Goal: Obtain resource: Obtain resource

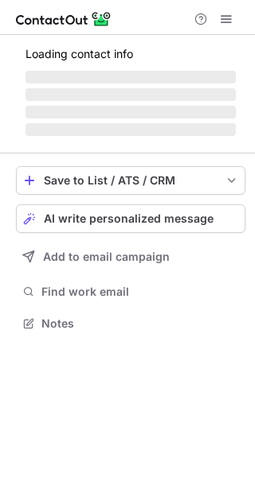
scroll to position [308, 255]
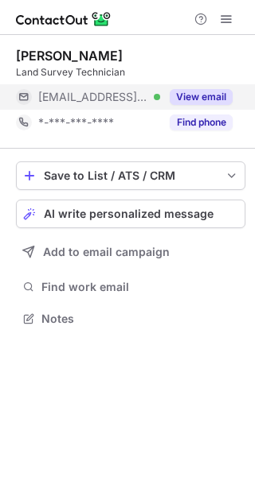
click at [203, 101] on button "View email" at bounding box center [200, 97] width 63 height 16
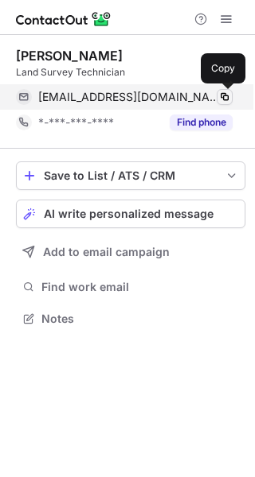
click at [225, 92] on span at bounding box center [224, 97] width 13 height 13
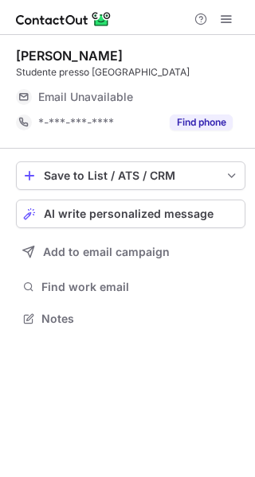
scroll to position [308, 255]
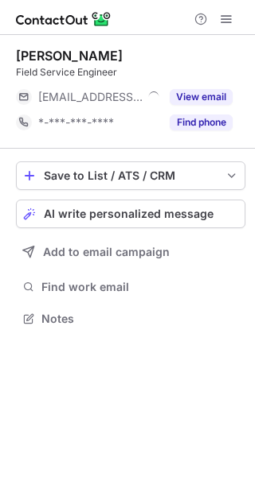
scroll to position [308, 255]
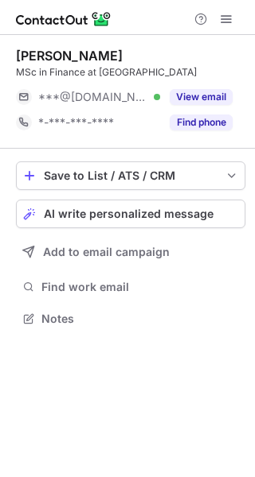
scroll to position [308, 255]
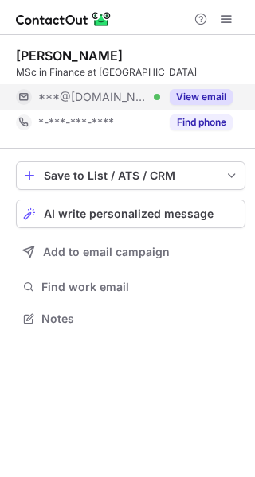
click at [223, 89] on button "View email" at bounding box center [200, 97] width 63 height 16
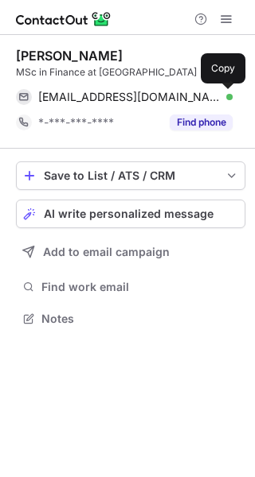
click at [223, 89] on button at bounding box center [224, 97] width 16 height 16
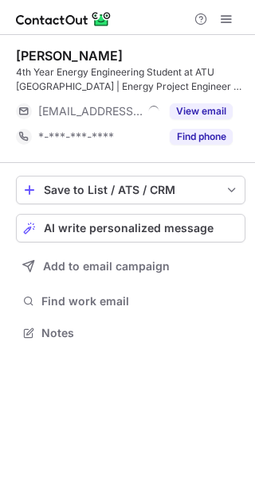
scroll to position [322, 255]
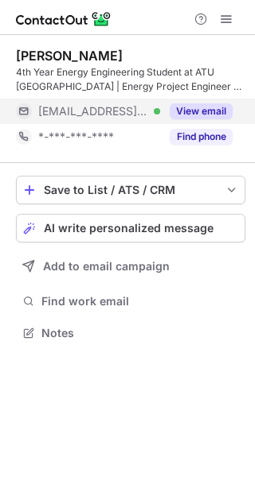
click at [228, 119] on button "View email" at bounding box center [200, 111] width 63 height 16
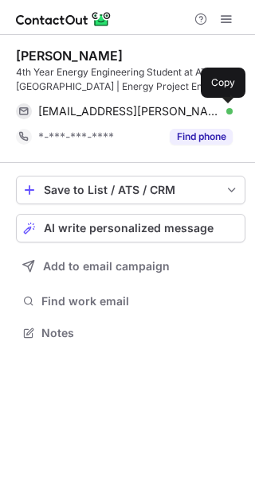
click at [228, 119] on button at bounding box center [224, 111] width 16 height 16
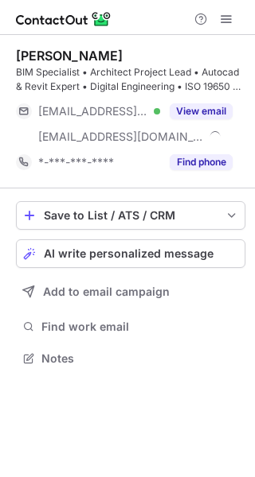
scroll to position [348, 255]
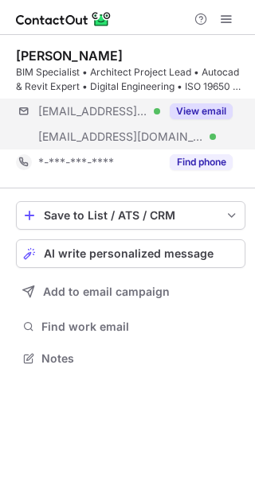
click at [218, 133] on div "***@terra.com.br Verified ***@ctsbim.com Verified View email" at bounding box center [130, 124] width 229 height 51
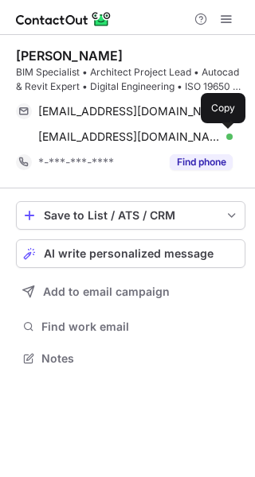
click at [218, 133] on span at bounding box center [224, 136] width 13 height 13
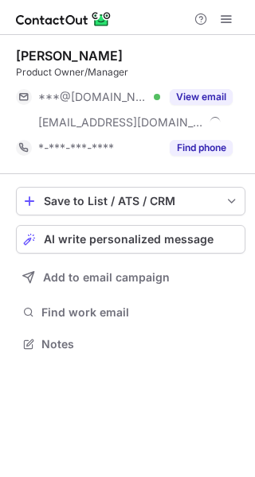
scroll to position [333, 255]
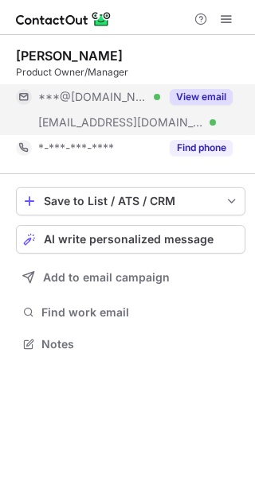
click at [196, 85] on div "View email" at bounding box center [196, 96] width 72 height 25
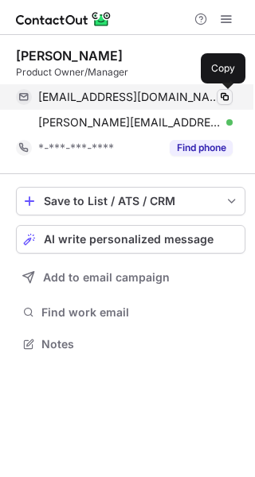
click at [223, 93] on span at bounding box center [224, 97] width 13 height 13
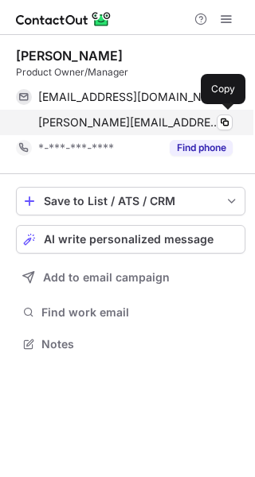
click at [184, 125] on span "vaishali.saraswat@quest.com" at bounding box center [129, 122] width 182 height 14
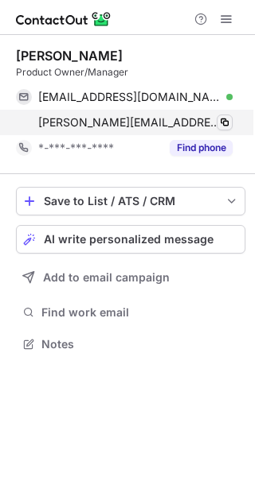
click at [220, 116] on span at bounding box center [224, 122] width 13 height 13
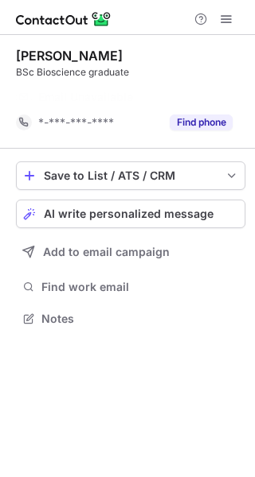
scroll to position [282, 255]
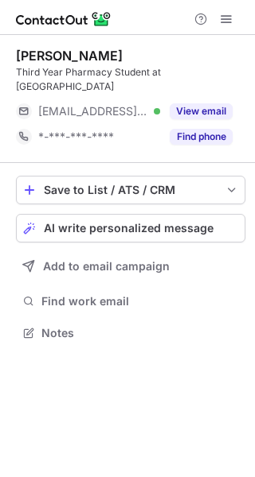
scroll to position [322, 255]
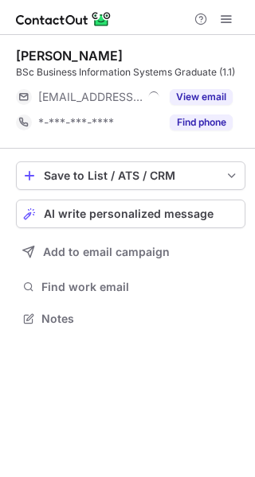
scroll to position [308, 255]
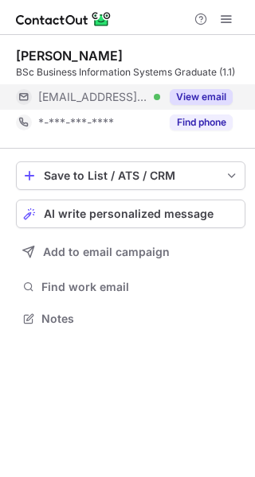
click at [193, 92] on button "View email" at bounding box center [200, 97] width 63 height 16
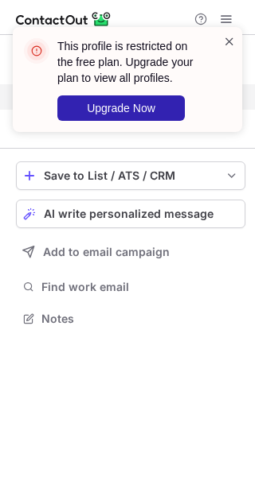
click at [232, 38] on span at bounding box center [229, 41] width 13 height 16
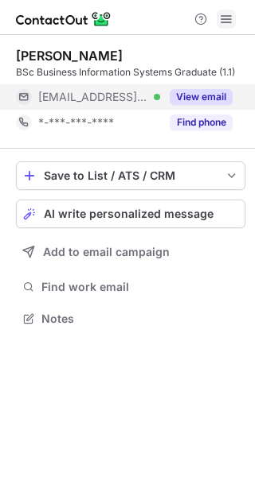
click at [222, 14] on span at bounding box center [226, 19] width 13 height 13
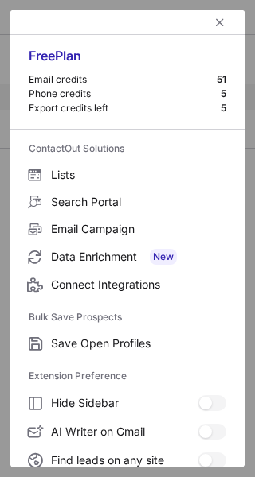
scroll to position [185, 0]
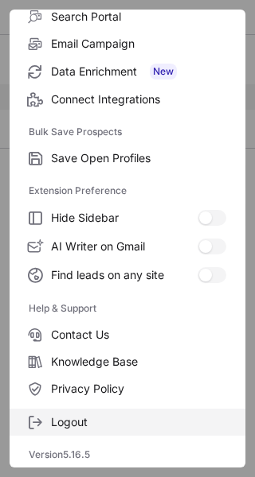
click at [89, 419] on span "Logout" at bounding box center [138, 422] width 175 height 14
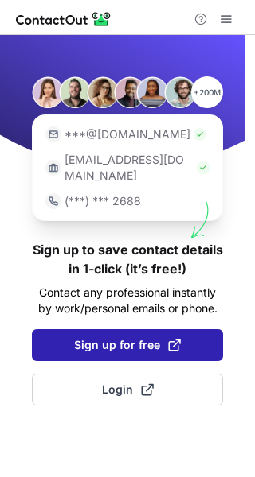
click at [123, 337] on span "Sign up for free" at bounding box center [127, 345] width 107 height 16
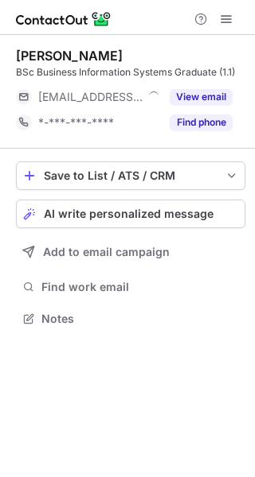
scroll to position [308, 255]
click at [230, 13] on span at bounding box center [226, 19] width 13 height 13
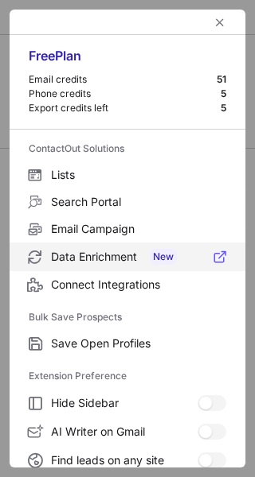
scroll to position [185, 0]
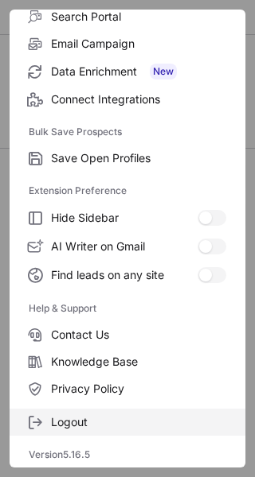
click at [120, 416] on span "Logout" at bounding box center [138, 422] width 175 height 14
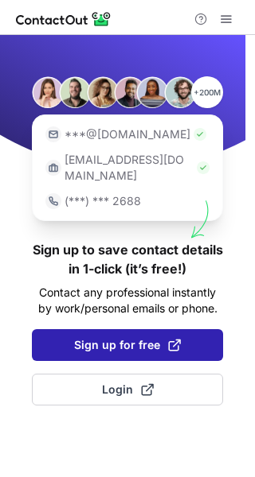
click at [116, 337] on span "Sign up for free" at bounding box center [127, 345] width 107 height 16
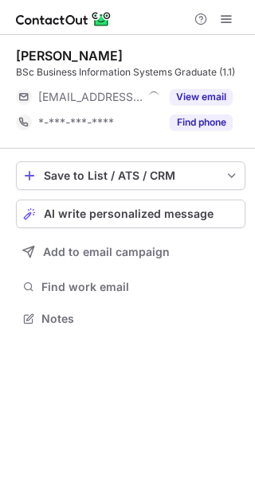
scroll to position [308, 255]
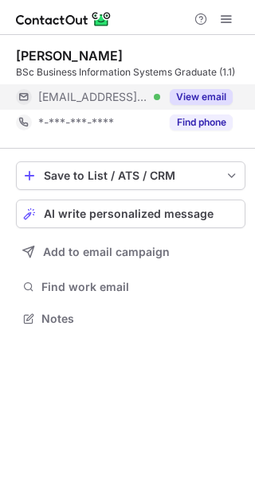
click at [203, 103] on button "View email" at bounding box center [200, 97] width 63 height 16
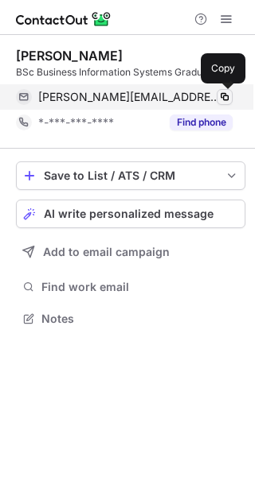
click at [221, 97] on span at bounding box center [224, 97] width 13 height 13
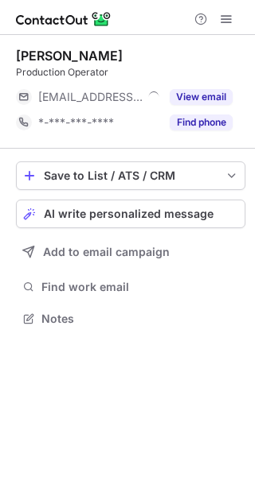
scroll to position [308, 255]
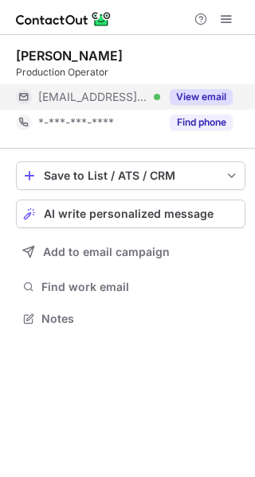
click at [200, 94] on button "View email" at bounding box center [200, 97] width 63 height 16
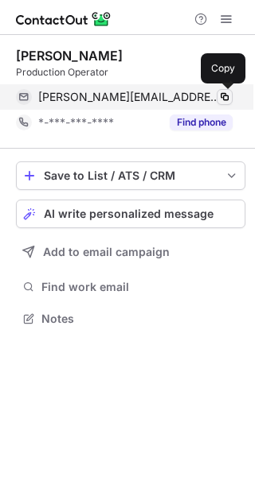
click at [216, 95] on button at bounding box center [224, 97] width 16 height 16
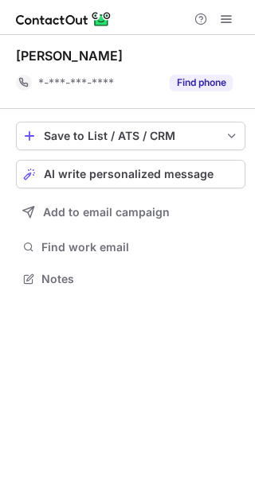
scroll to position [268, 255]
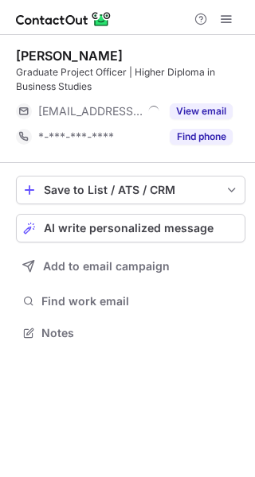
scroll to position [322, 255]
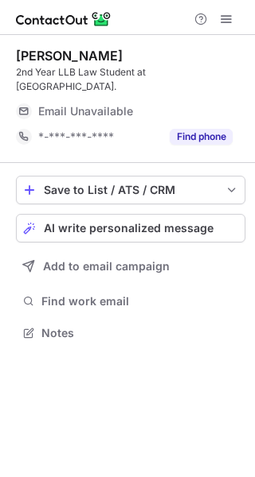
scroll to position [308, 255]
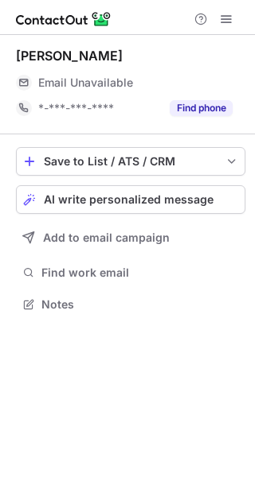
scroll to position [294, 255]
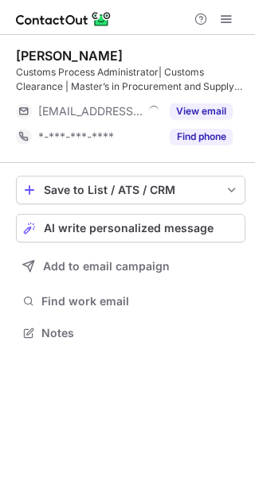
scroll to position [322, 255]
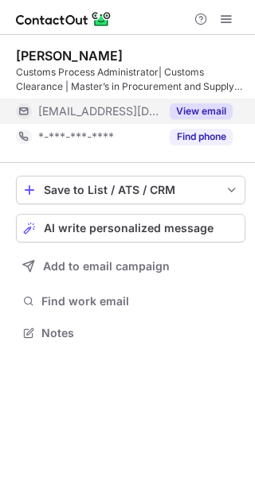
click at [210, 113] on button "View email" at bounding box center [200, 111] width 63 height 16
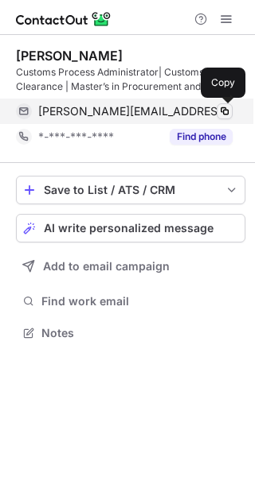
click at [217, 113] on button at bounding box center [224, 111] width 16 height 16
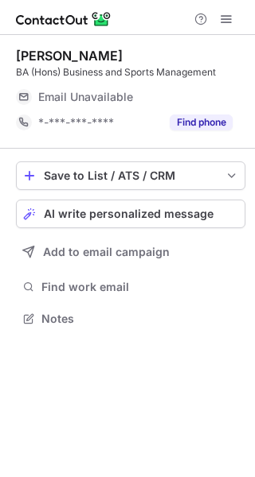
scroll to position [308, 255]
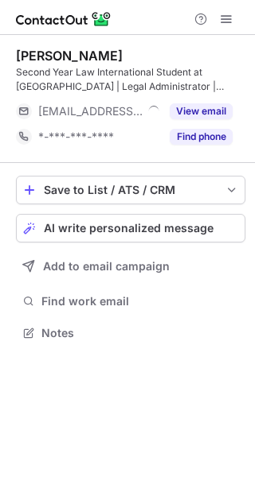
scroll to position [322, 255]
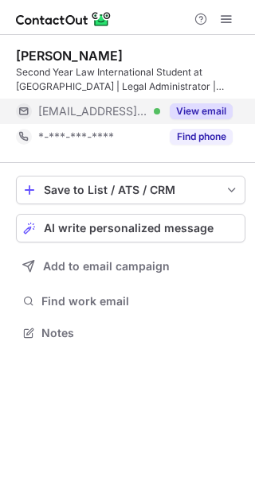
click at [211, 107] on button "View email" at bounding box center [200, 111] width 63 height 16
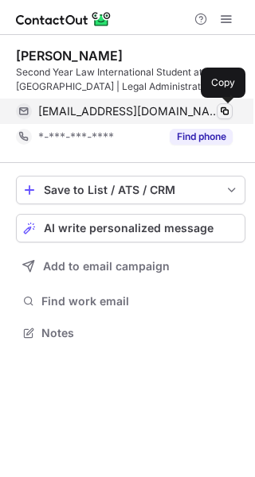
click at [224, 109] on span at bounding box center [224, 111] width 13 height 13
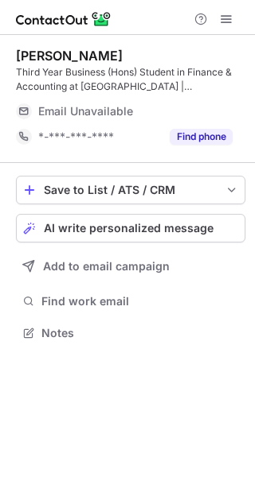
scroll to position [322, 255]
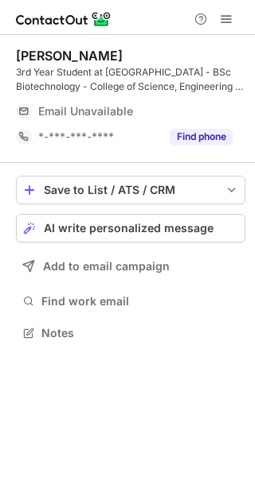
scroll to position [322, 255]
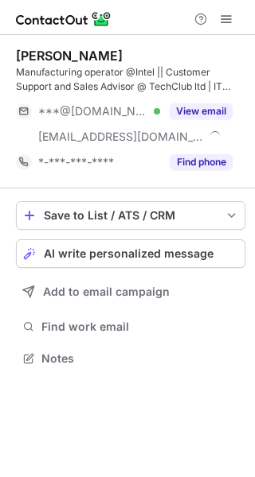
scroll to position [348, 255]
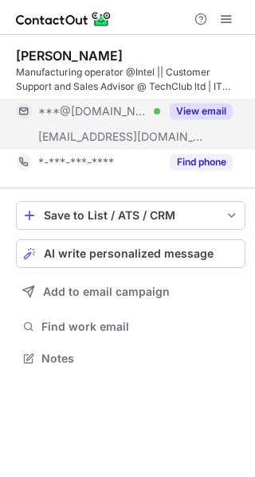
click at [210, 108] on button "View email" at bounding box center [200, 111] width 63 height 16
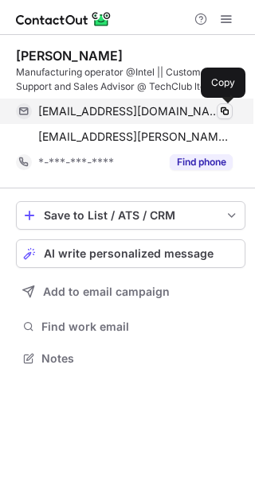
click at [221, 108] on span at bounding box center [224, 111] width 13 height 13
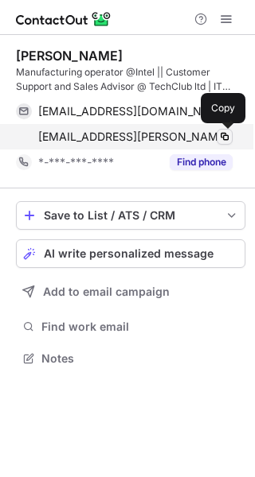
click at [228, 129] on button at bounding box center [224, 137] width 16 height 16
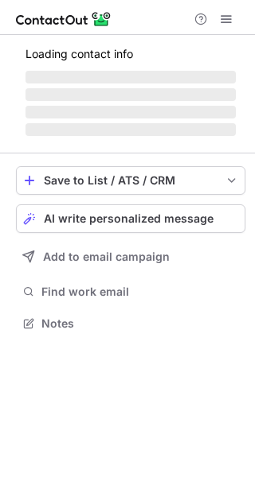
scroll to position [322, 255]
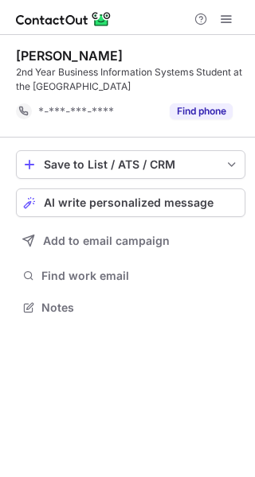
scroll to position [297, 255]
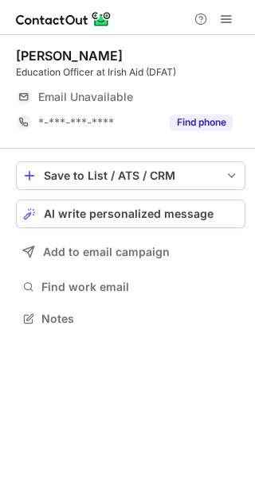
scroll to position [308, 255]
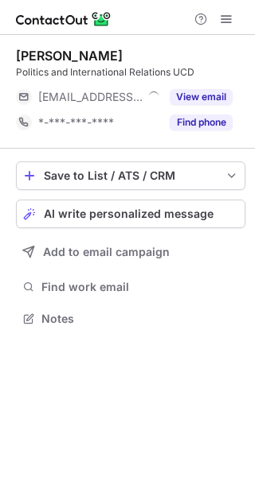
scroll to position [308, 255]
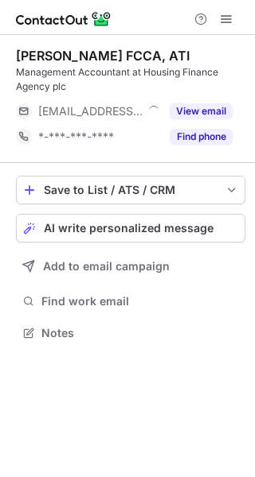
scroll to position [322, 255]
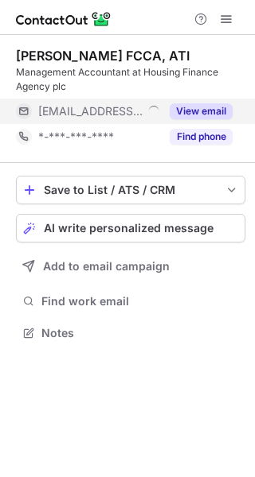
click at [204, 106] on button "View email" at bounding box center [200, 111] width 63 height 16
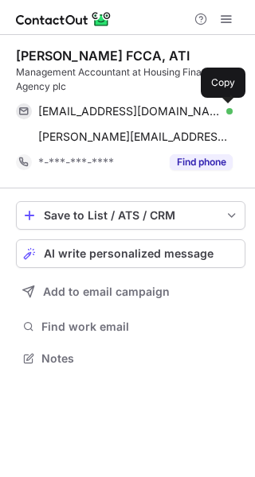
scroll to position [348, 255]
click at [216, 106] on button at bounding box center [224, 111] width 16 height 16
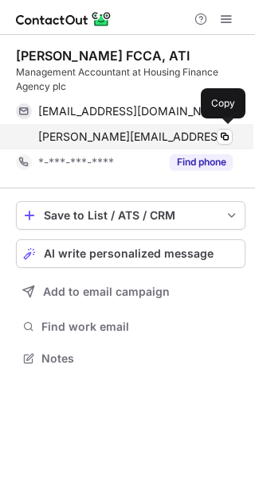
click at [220, 126] on div "elzbieta.fcca@artscouncil.ie Copy" at bounding box center [124, 136] width 216 height 25
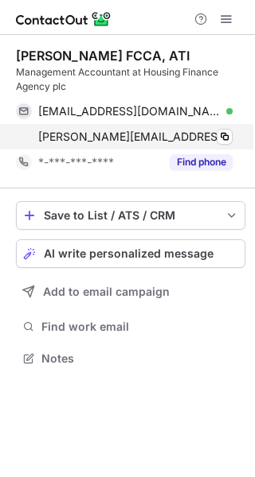
click at [220, 126] on div "elzbieta.fcca@artscouncil.ie Copy" at bounding box center [124, 136] width 216 height 25
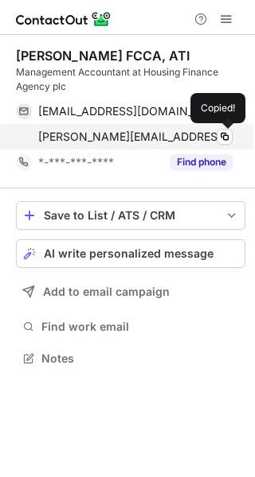
click at [220, 126] on div "elzbieta.fcca@artscouncil.ie Copied!" at bounding box center [124, 136] width 216 height 25
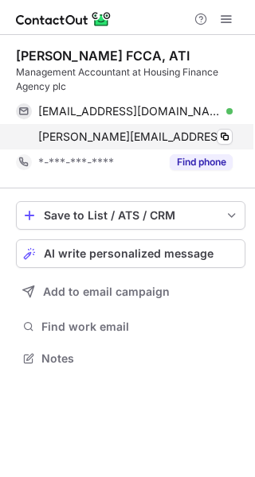
click at [220, 126] on div "elzbieta.fcca@artscouncil.ie Copy" at bounding box center [124, 136] width 216 height 25
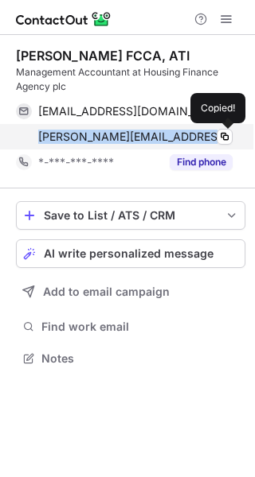
click at [220, 126] on div "elzbieta.fcca@artscouncil.ie Copied!" at bounding box center [124, 136] width 216 height 25
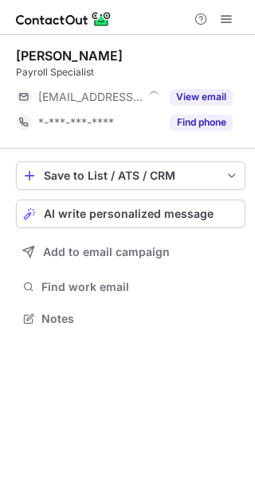
scroll to position [308, 255]
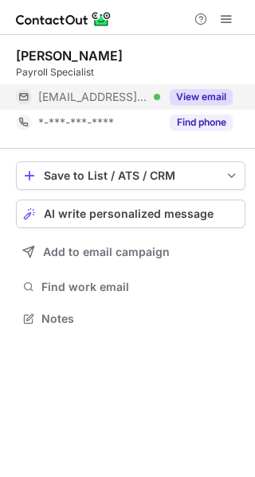
click at [201, 107] on div "View email" at bounding box center [196, 96] width 72 height 25
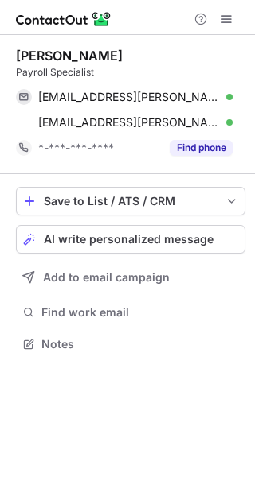
scroll to position [333, 255]
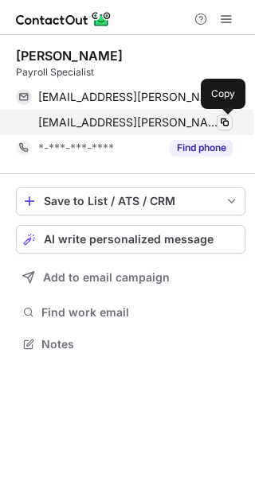
click at [221, 126] on span at bounding box center [224, 122] width 13 height 13
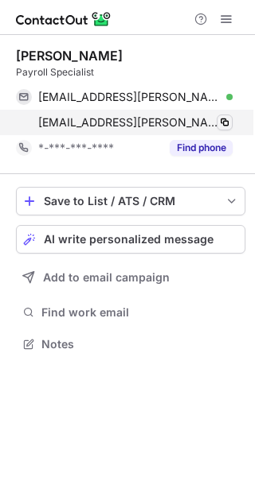
click at [221, 126] on span at bounding box center [224, 122] width 13 height 13
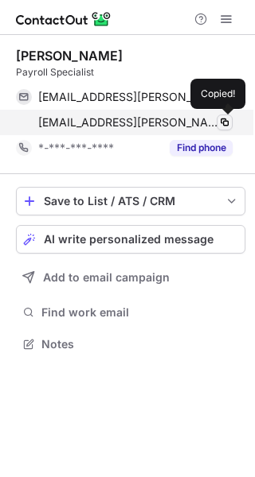
click at [221, 126] on span at bounding box center [224, 122] width 13 height 13
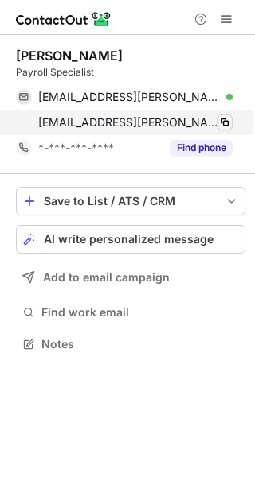
click at [221, 126] on span at bounding box center [224, 122] width 13 height 13
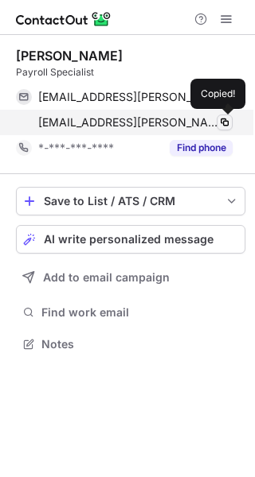
click at [221, 126] on span at bounding box center [224, 122] width 13 height 13
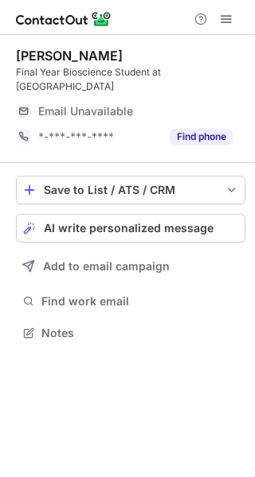
scroll to position [322, 255]
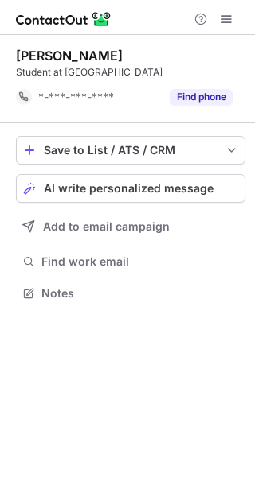
scroll to position [282, 255]
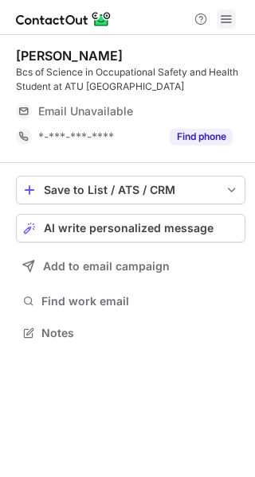
scroll to position [322, 255]
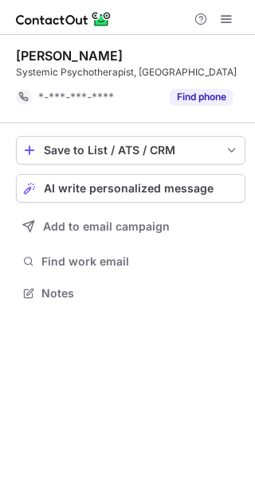
scroll to position [282, 255]
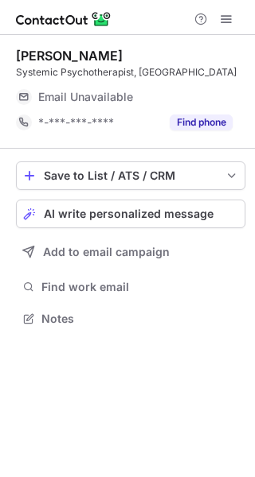
scroll to position [308, 255]
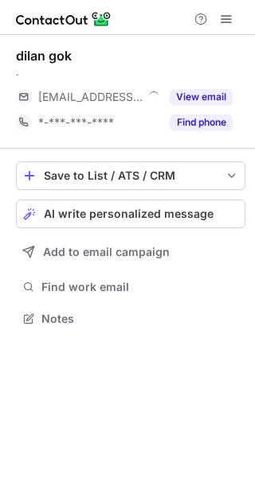
scroll to position [308, 255]
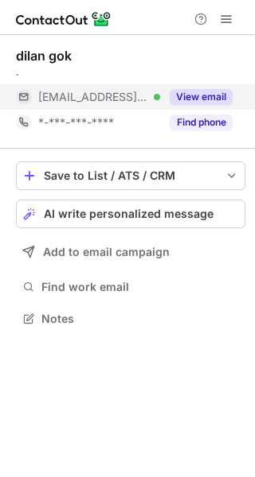
click at [198, 92] on button "View email" at bounding box center [200, 97] width 63 height 16
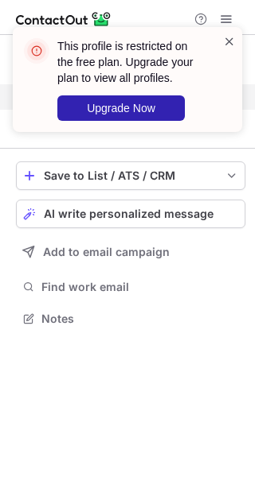
click at [227, 40] on span at bounding box center [229, 41] width 13 height 16
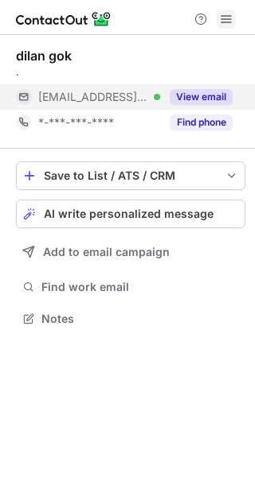
click at [228, 16] on span at bounding box center [226, 19] width 13 height 13
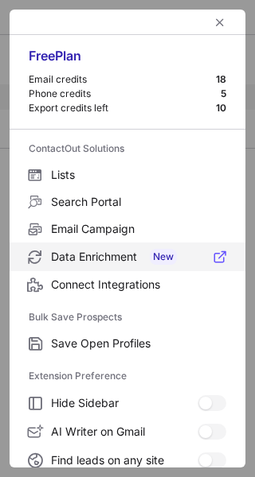
scroll to position [185, 0]
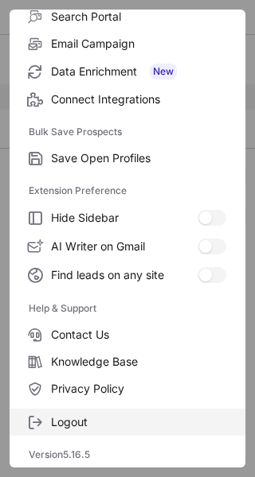
click at [143, 419] on span "Logout" at bounding box center [138, 422] width 175 height 14
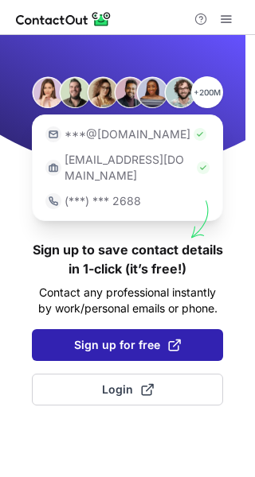
click at [113, 329] on button "Sign up for free" at bounding box center [127, 345] width 191 height 32
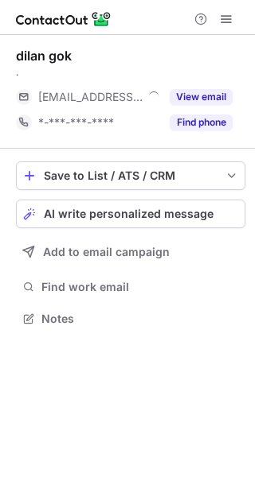
scroll to position [308, 255]
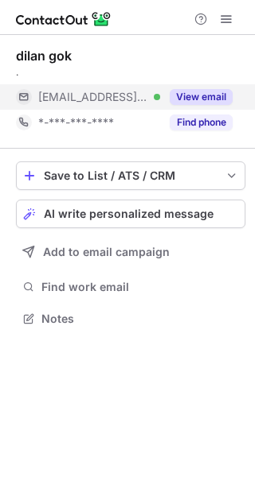
click at [197, 95] on button "View email" at bounding box center [200, 97] width 63 height 16
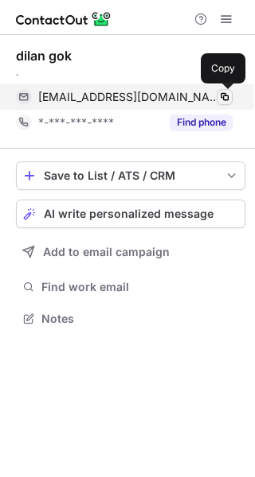
click at [218, 92] on span at bounding box center [224, 97] width 13 height 13
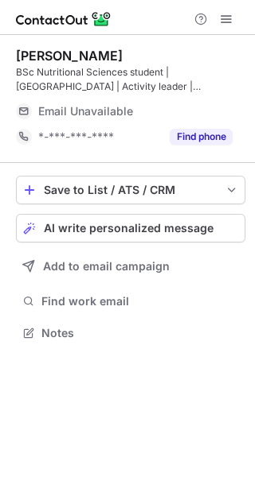
scroll to position [322, 255]
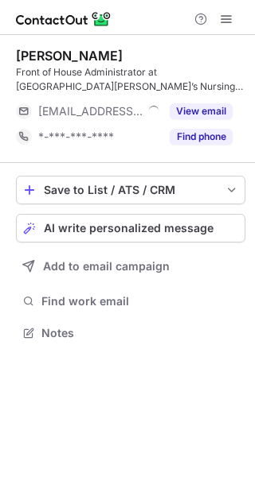
scroll to position [322, 255]
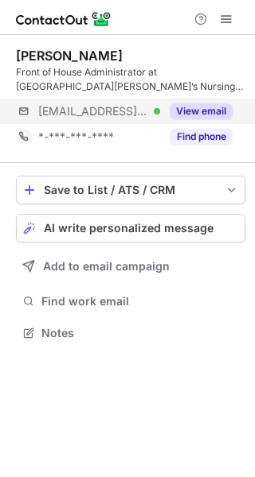
click at [232, 104] on div "[EMAIL_ADDRESS][DOMAIN_NAME] Verified View email" at bounding box center [130, 111] width 229 height 25
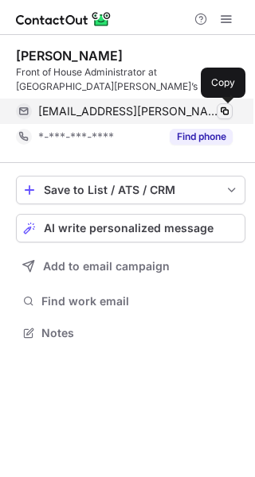
click at [224, 105] on span at bounding box center [224, 111] width 13 height 13
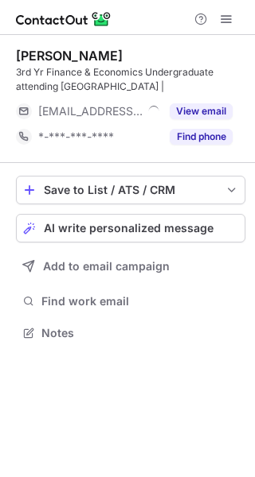
scroll to position [322, 255]
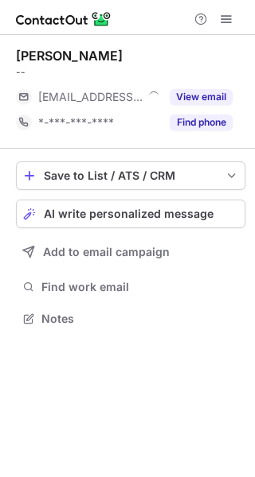
scroll to position [308, 255]
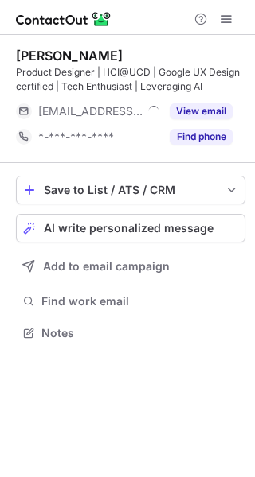
scroll to position [322, 255]
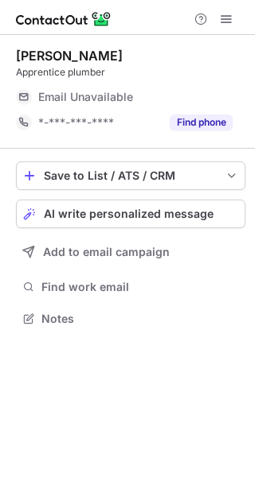
scroll to position [308, 255]
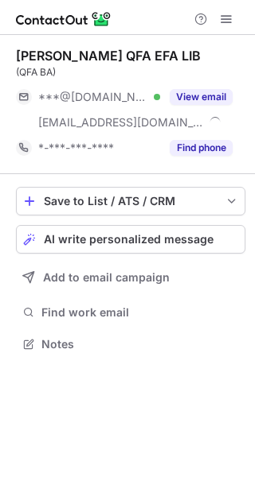
scroll to position [333, 255]
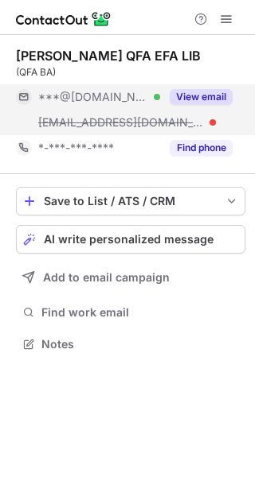
click at [223, 103] on button "View email" at bounding box center [200, 97] width 63 height 16
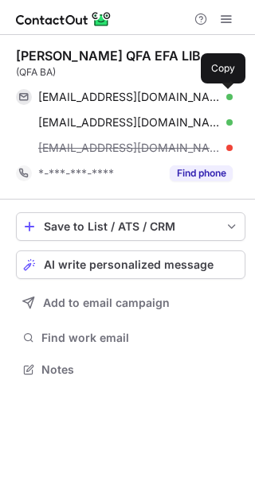
scroll to position [359, 255]
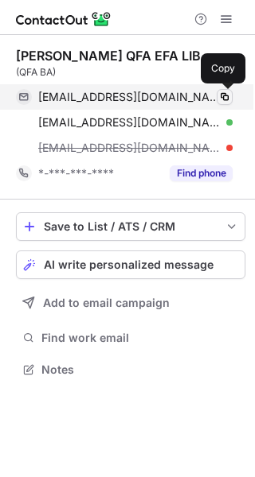
click at [224, 95] on span at bounding box center [224, 97] width 13 height 13
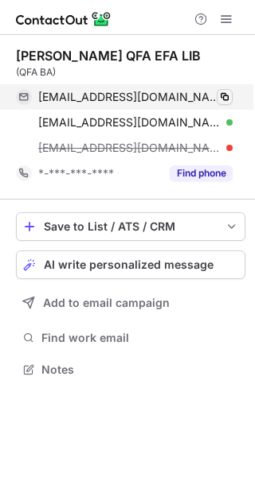
click at [224, 95] on span at bounding box center [224, 97] width 13 height 13
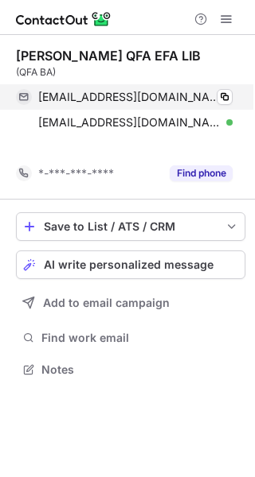
scroll to position [333, 255]
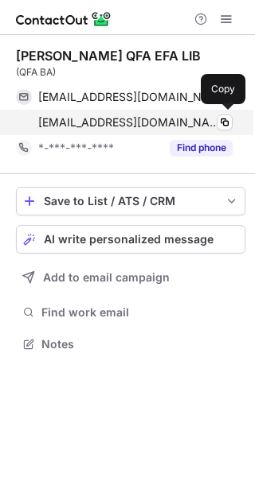
click at [150, 123] on span "agne.petrukonyte@itcgroup.ie" at bounding box center [129, 122] width 182 height 14
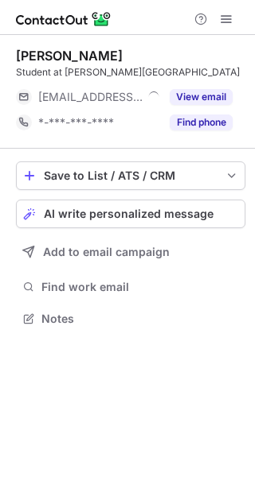
scroll to position [308, 255]
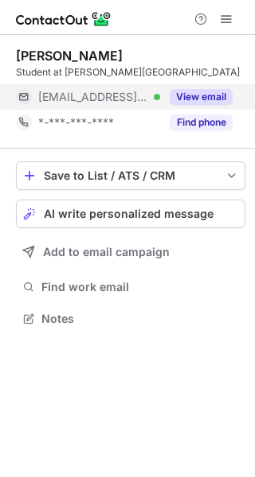
click at [181, 90] on button "View email" at bounding box center [200, 97] width 63 height 16
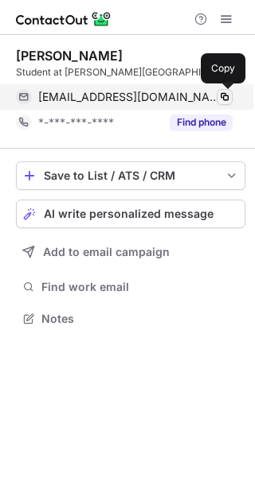
click at [219, 92] on span at bounding box center [224, 97] width 13 height 13
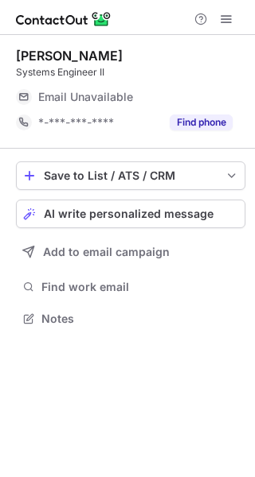
scroll to position [308, 255]
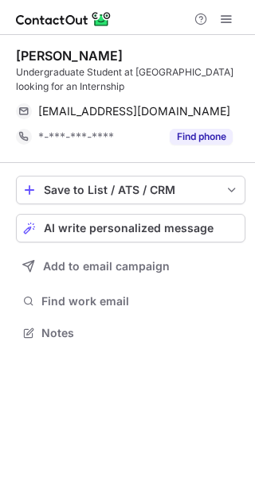
scroll to position [322, 255]
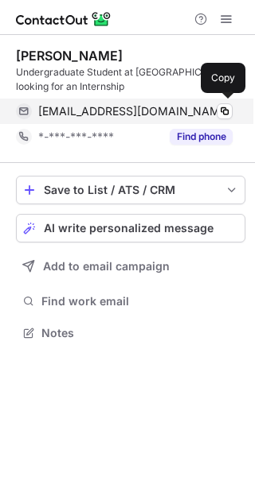
click at [213, 107] on div "jasmine@igs.ie" at bounding box center [135, 111] width 194 height 14
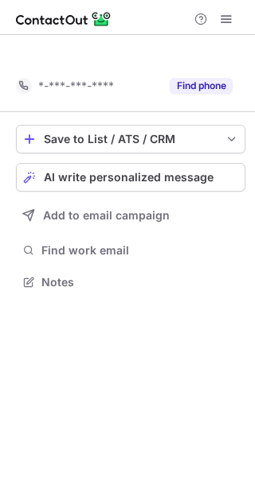
scroll to position [246, 255]
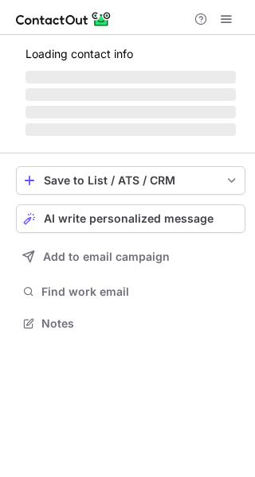
scroll to position [308, 255]
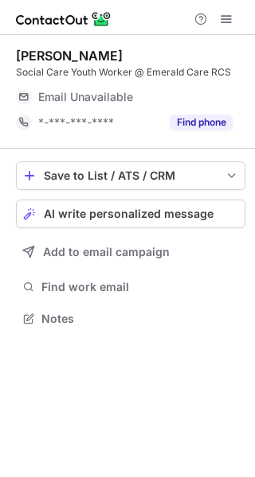
scroll to position [308, 255]
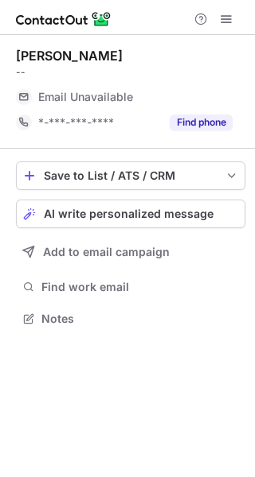
scroll to position [308, 255]
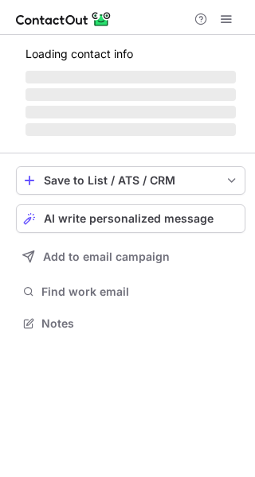
scroll to position [308, 255]
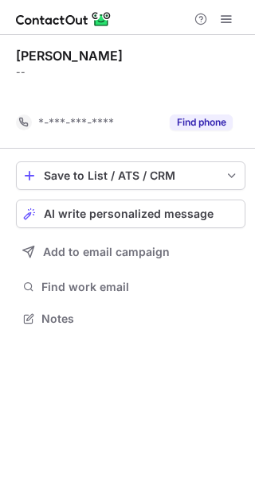
scroll to position [282, 255]
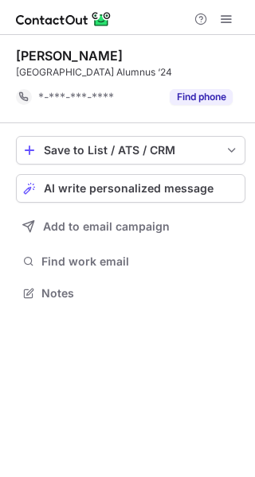
scroll to position [282, 255]
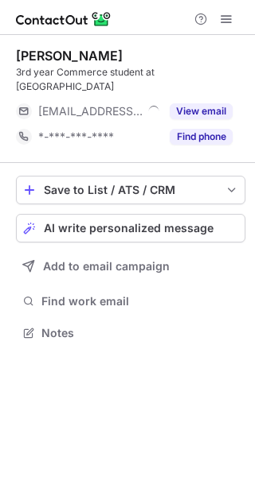
scroll to position [322, 255]
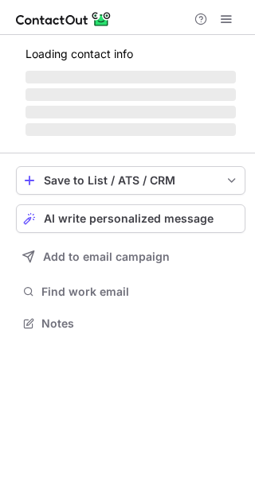
scroll to position [322, 255]
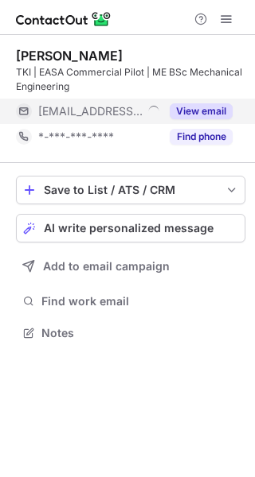
click at [205, 115] on button "View email" at bounding box center [200, 111] width 63 height 16
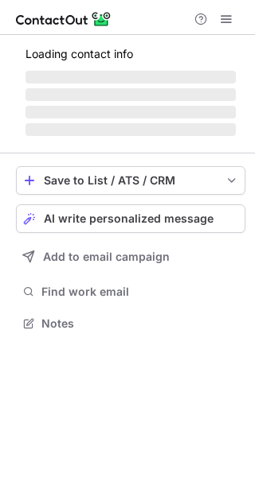
scroll to position [348, 255]
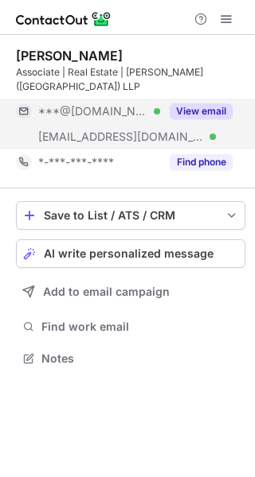
click at [207, 107] on button "View email" at bounding box center [200, 111] width 63 height 16
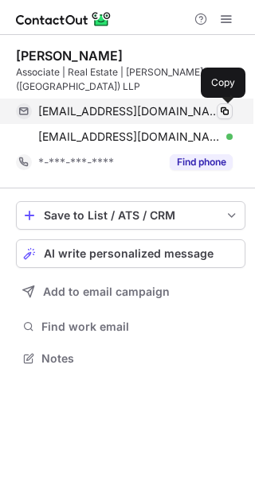
click at [224, 106] on span at bounding box center [224, 111] width 13 height 13
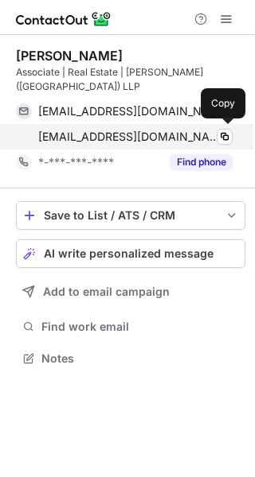
click at [141, 142] on span "[EMAIL_ADDRESS][DOMAIN_NAME]" at bounding box center [129, 137] width 182 height 14
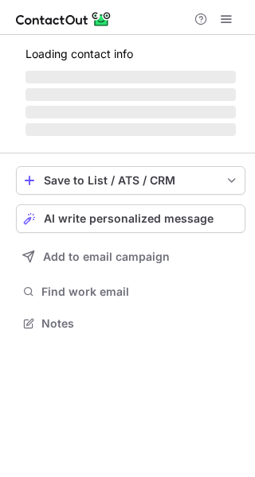
scroll to position [308, 255]
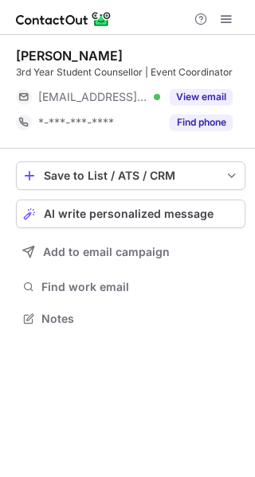
scroll to position [308, 255]
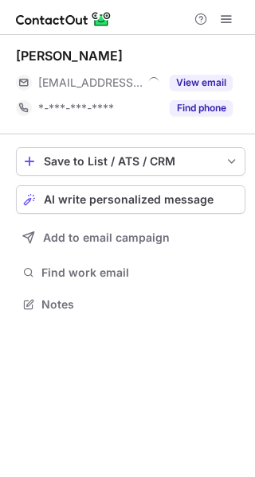
scroll to position [294, 255]
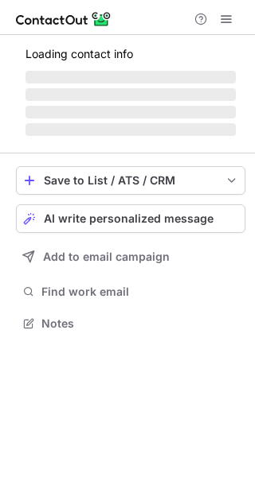
scroll to position [322, 255]
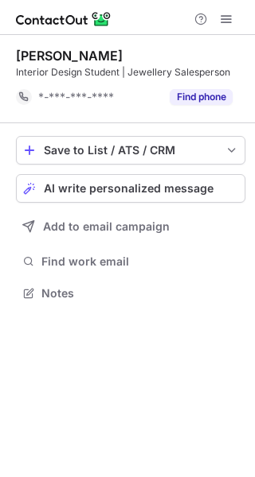
scroll to position [282, 255]
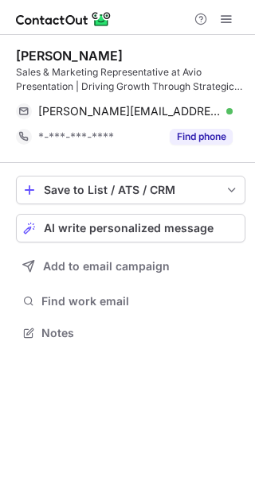
scroll to position [322, 255]
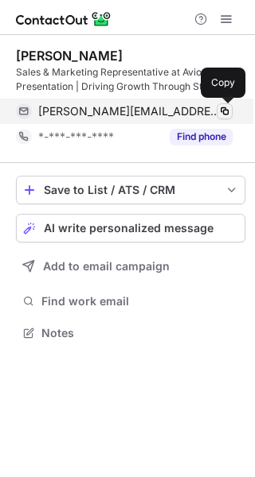
click at [222, 104] on button at bounding box center [224, 111] width 16 height 16
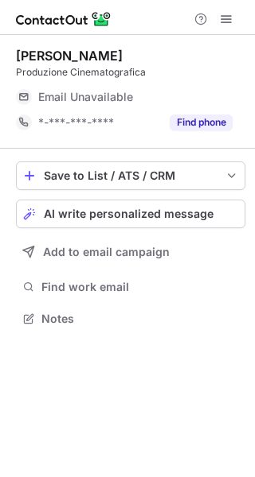
scroll to position [308, 255]
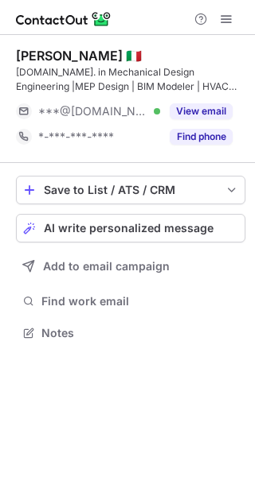
scroll to position [322, 255]
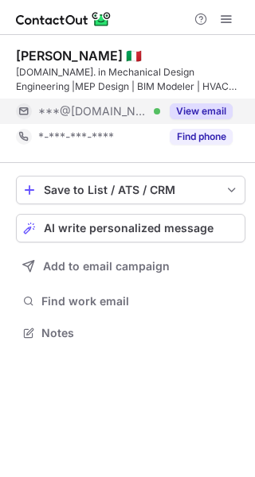
click at [196, 111] on button "View email" at bounding box center [200, 111] width 63 height 16
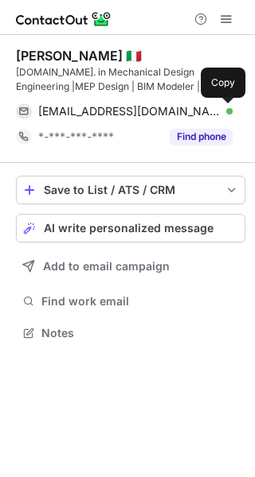
click at [230, 109] on span at bounding box center [224, 111] width 13 height 13
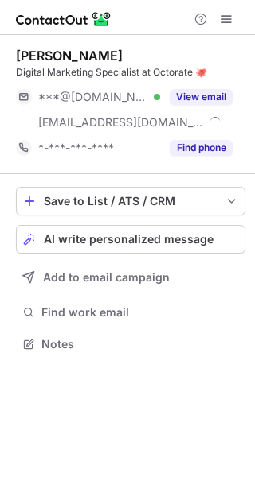
scroll to position [333, 255]
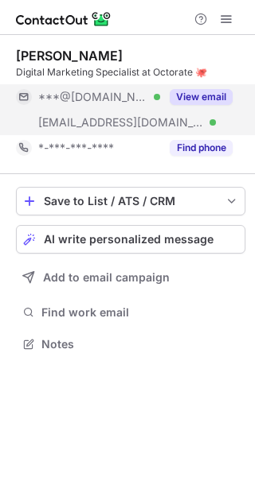
click at [185, 107] on div "View email" at bounding box center [196, 96] width 72 height 25
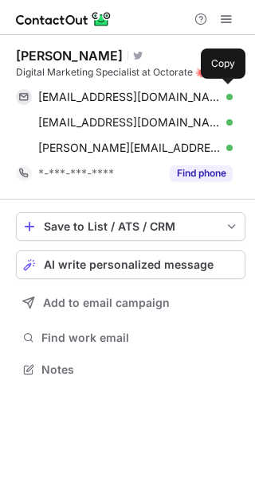
scroll to position [359, 255]
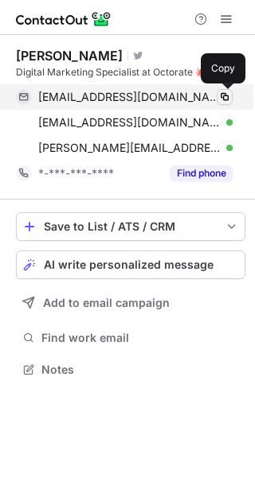
click at [218, 92] on span at bounding box center [224, 97] width 13 height 13
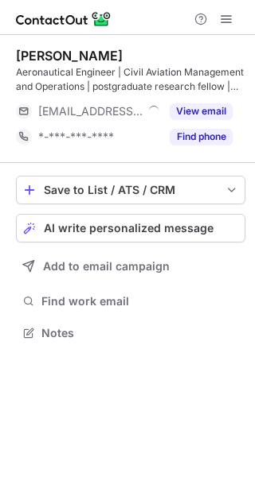
scroll to position [322, 255]
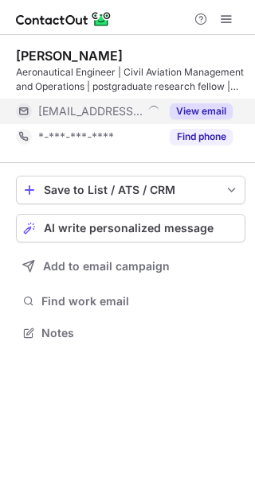
click at [213, 102] on div "View email" at bounding box center [196, 111] width 72 height 25
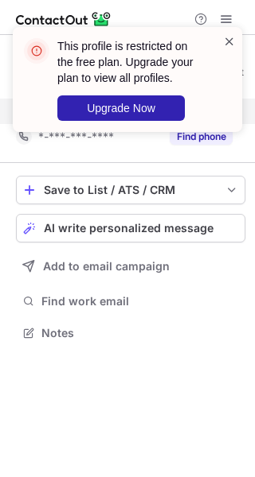
click at [229, 38] on span at bounding box center [229, 41] width 13 height 16
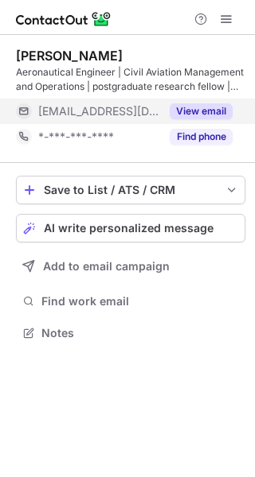
click at [223, 15] on span at bounding box center [226, 19] width 13 height 13
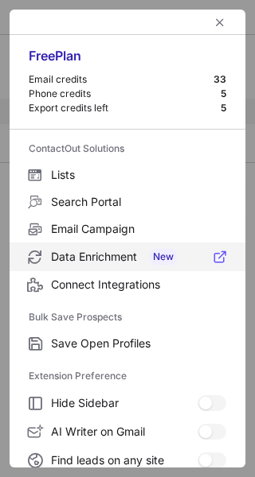
scroll to position [185, 0]
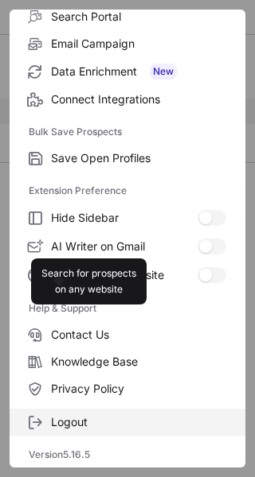
click at [122, 413] on label "Logout" at bounding box center [128, 422] width 236 height 27
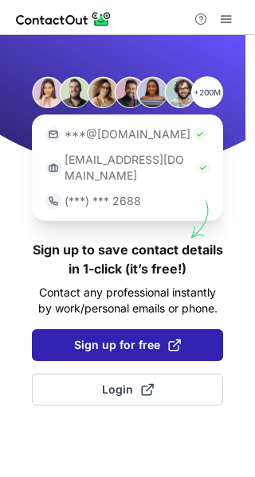
click at [133, 337] on span "Sign up for free" at bounding box center [127, 345] width 107 height 16
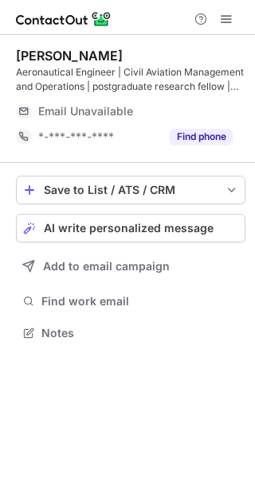
scroll to position [322, 255]
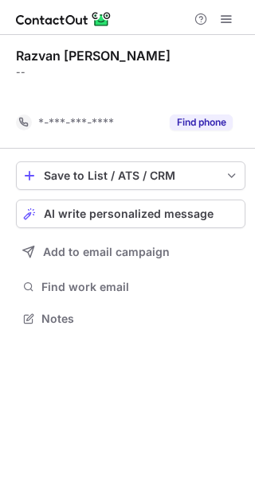
scroll to position [282, 255]
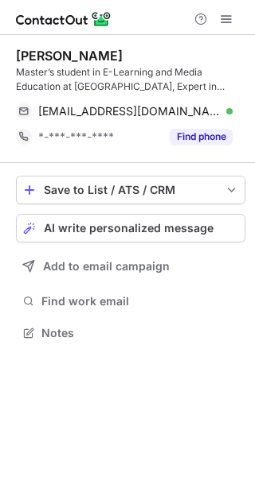
scroll to position [322, 255]
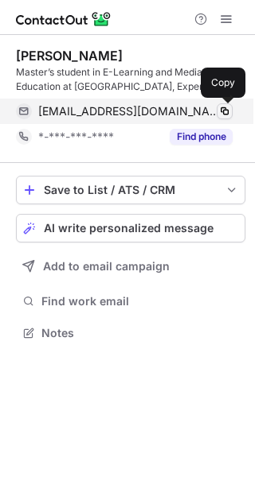
click at [219, 109] on span at bounding box center [224, 111] width 13 height 13
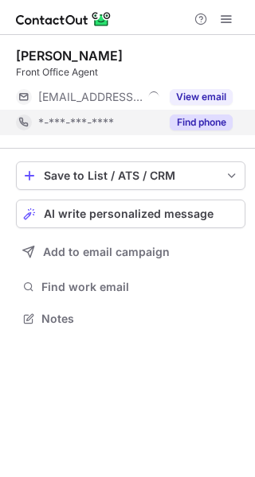
scroll to position [308, 255]
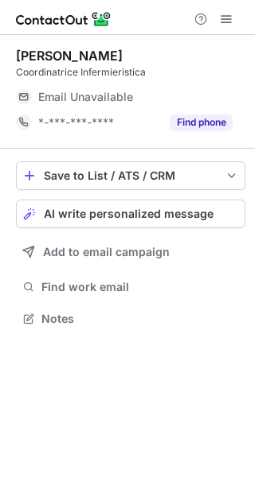
scroll to position [308, 255]
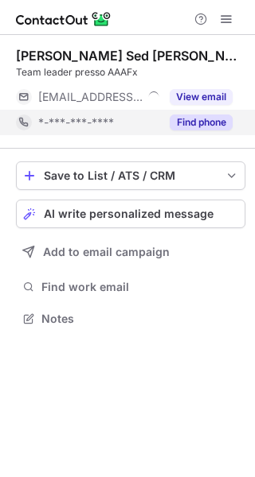
scroll to position [308, 255]
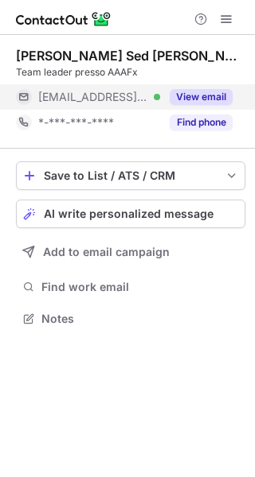
click at [217, 95] on button "View email" at bounding box center [200, 97] width 63 height 16
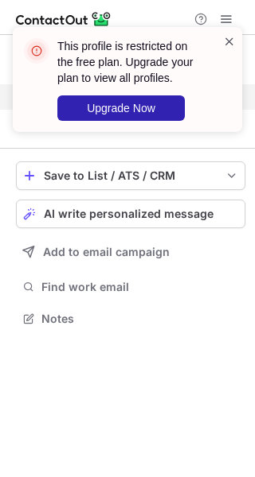
click at [230, 40] on span at bounding box center [229, 41] width 13 height 16
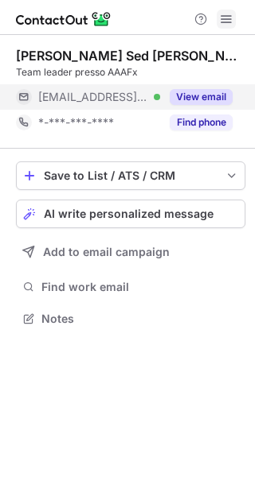
click at [228, 14] on span at bounding box center [226, 19] width 13 height 13
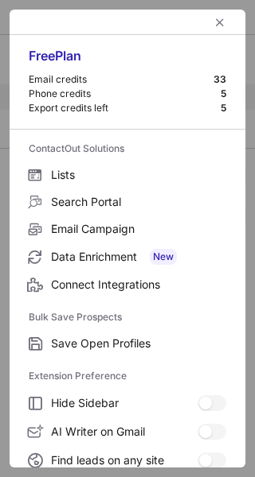
scroll to position [185, 0]
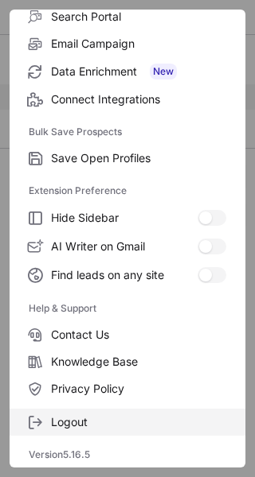
click at [115, 417] on span "Logout" at bounding box center [138, 422] width 175 height 14
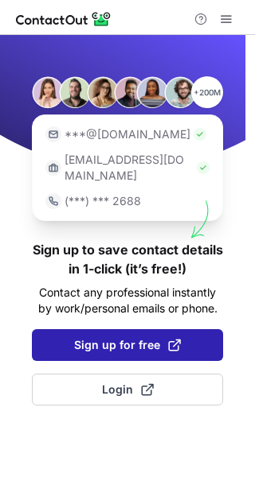
click at [110, 337] on span "Sign up for free" at bounding box center [127, 345] width 107 height 16
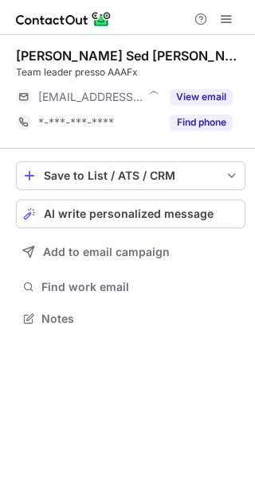
scroll to position [308, 255]
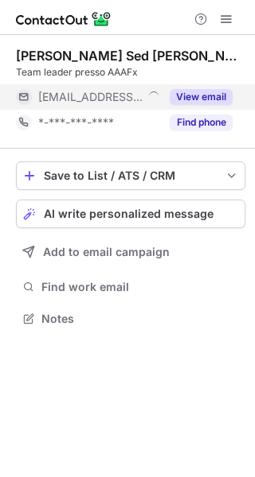
click at [194, 91] on button "View email" at bounding box center [200, 97] width 63 height 16
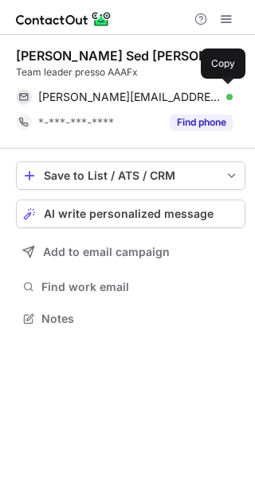
click at [194, 91] on div "[PERSON_NAME][EMAIL_ADDRESS][PERSON_NAME][DOMAIN_NAME] Verified" at bounding box center [135, 97] width 194 height 14
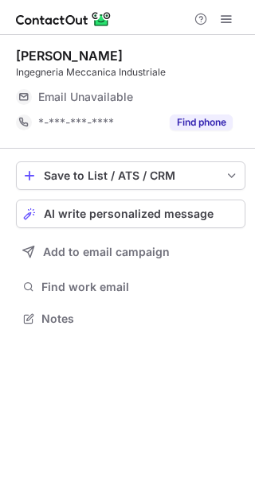
scroll to position [308, 255]
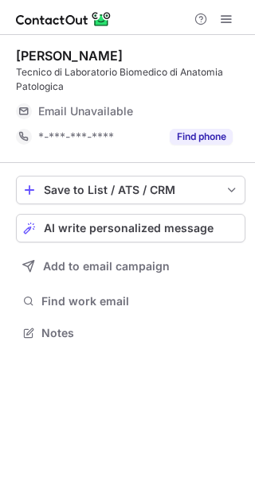
scroll to position [322, 255]
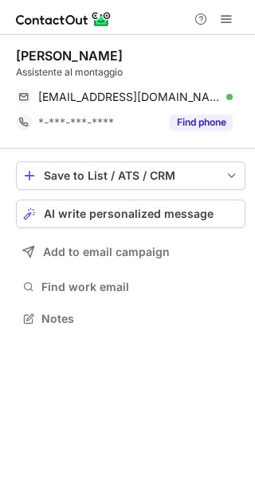
scroll to position [308, 255]
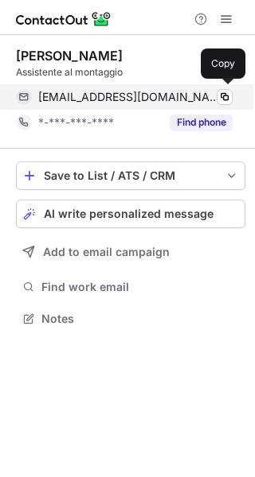
click at [225, 88] on div "annaterrassan@gmail.com Verified Copy" at bounding box center [124, 96] width 216 height 25
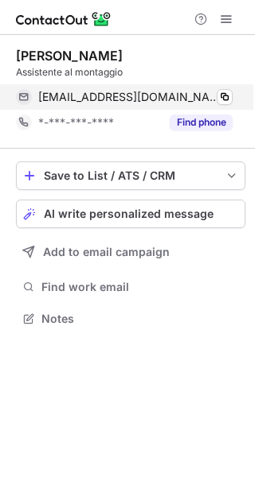
click at [225, 88] on div "annaterrassan@gmail.com Verified Copy" at bounding box center [124, 96] width 216 height 25
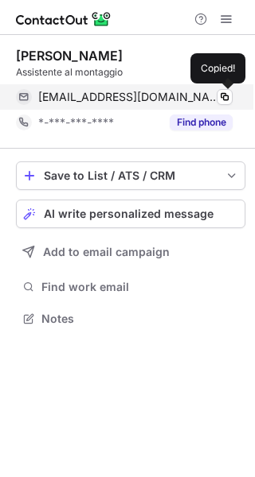
click at [225, 88] on div "annaterrassan@gmail.com Verified Copied!" at bounding box center [124, 96] width 216 height 25
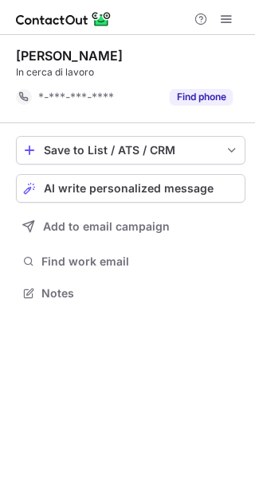
scroll to position [282, 255]
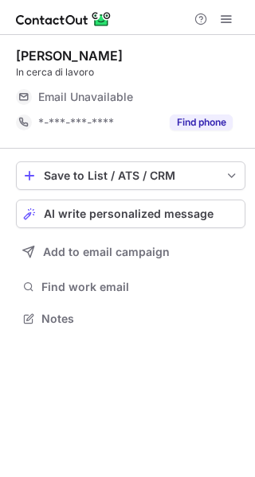
scroll to position [308, 255]
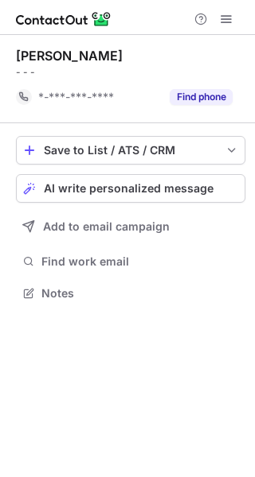
scroll to position [282, 255]
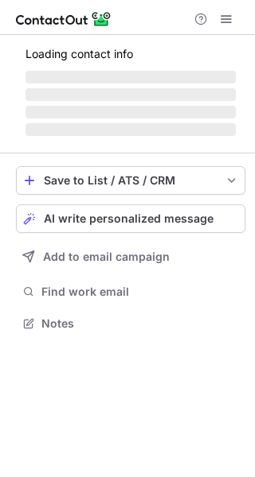
scroll to position [308, 255]
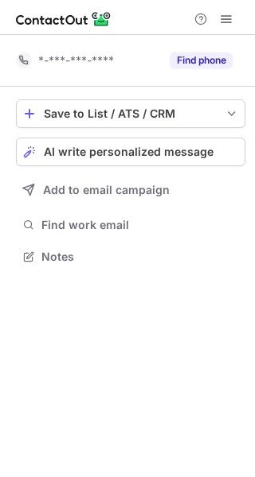
scroll to position [246, 255]
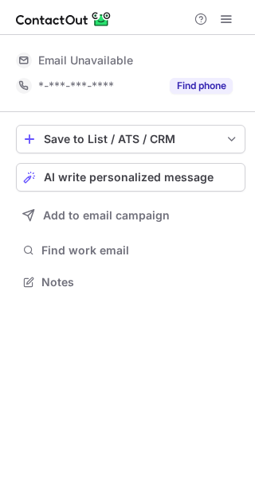
scroll to position [271, 255]
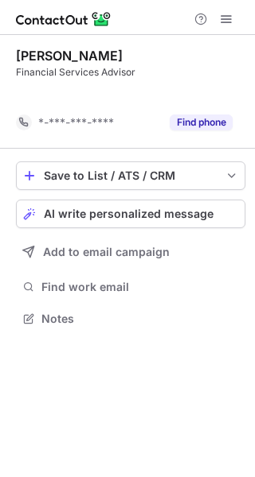
scroll to position [282, 255]
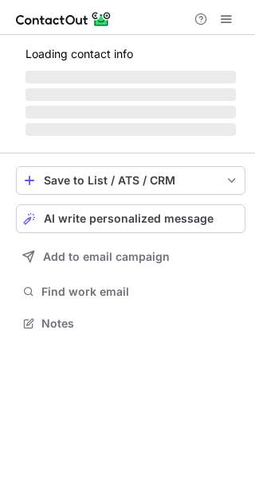
scroll to position [322, 255]
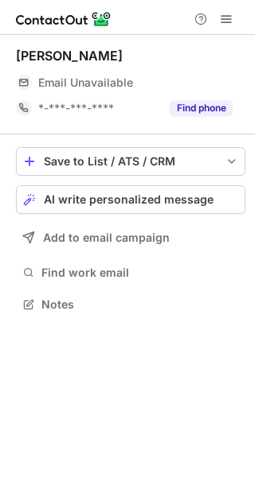
scroll to position [294, 255]
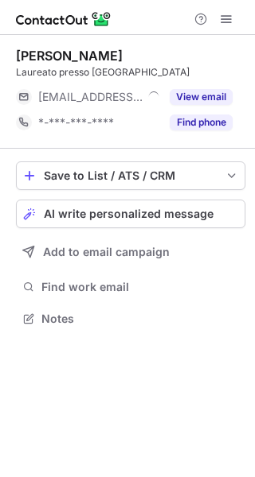
scroll to position [308, 255]
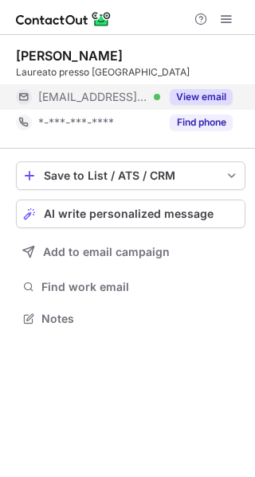
click at [221, 89] on button "View email" at bounding box center [200, 97] width 63 height 16
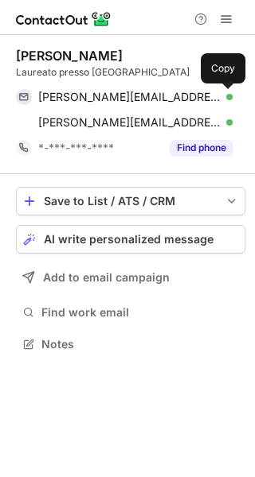
scroll to position [333, 255]
click at [221, 89] on button at bounding box center [224, 97] width 16 height 16
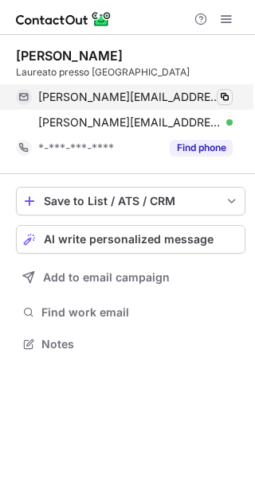
click at [220, 95] on span at bounding box center [224, 97] width 13 height 13
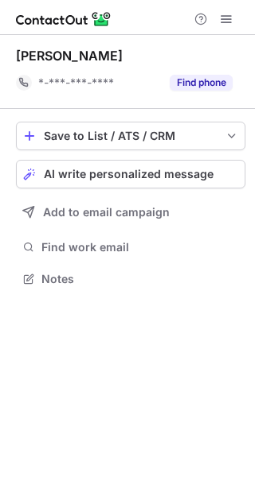
scroll to position [268, 255]
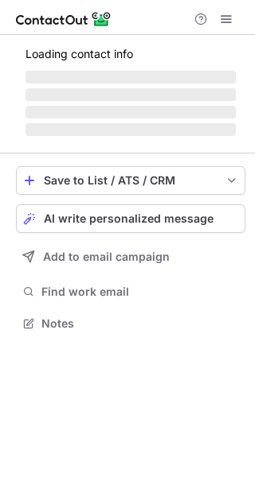
scroll to position [294, 255]
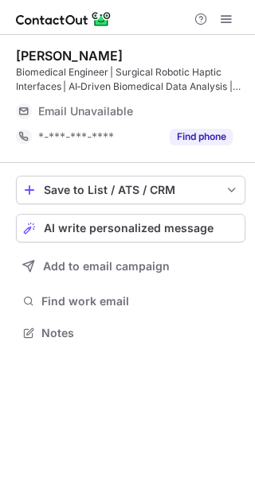
scroll to position [322, 255]
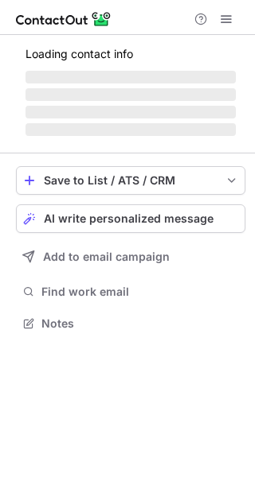
scroll to position [322, 255]
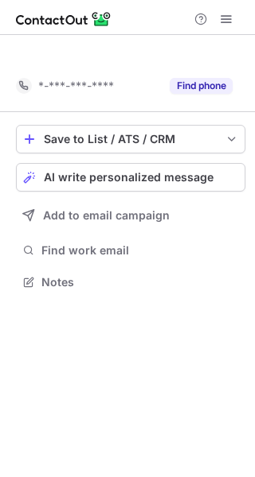
scroll to position [246, 255]
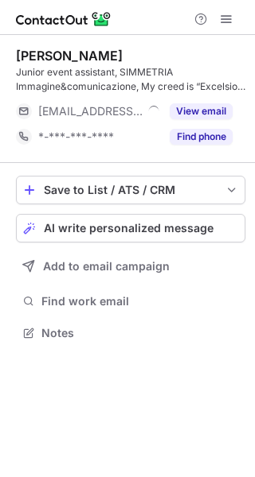
scroll to position [322, 255]
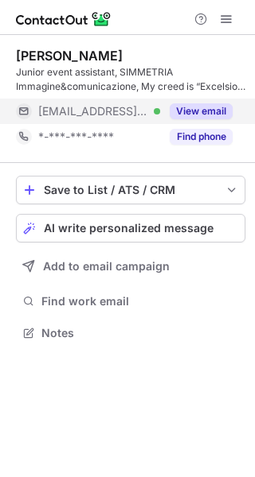
click at [199, 115] on button "View email" at bounding box center [200, 111] width 63 height 16
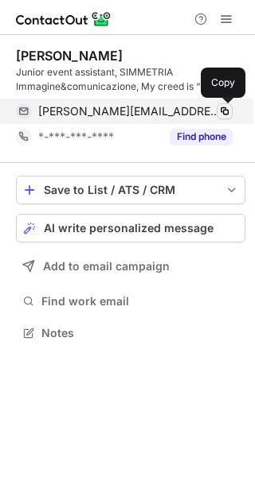
click at [219, 108] on span at bounding box center [224, 111] width 13 height 13
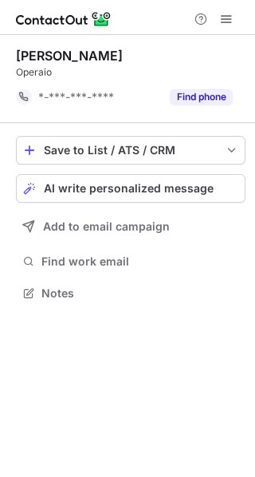
scroll to position [282, 255]
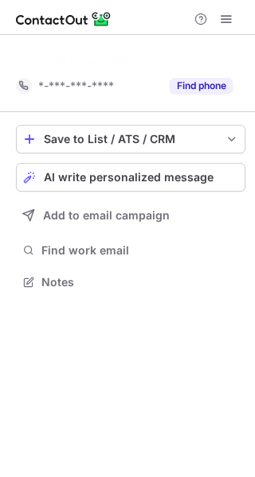
scroll to position [246, 255]
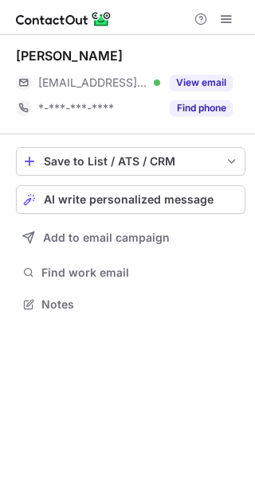
scroll to position [294, 255]
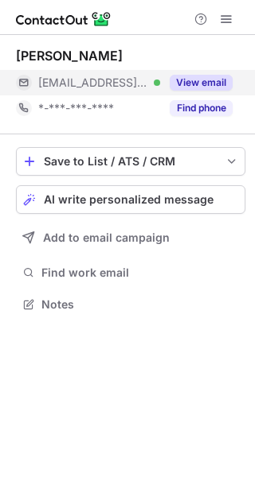
click at [218, 84] on button "View email" at bounding box center [200, 83] width 63 height 16
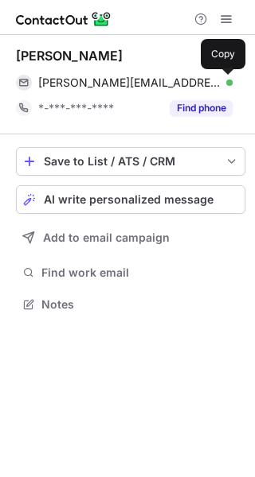
click at [218, 84] on span at bounding box center [224, 82] width 13 height 13
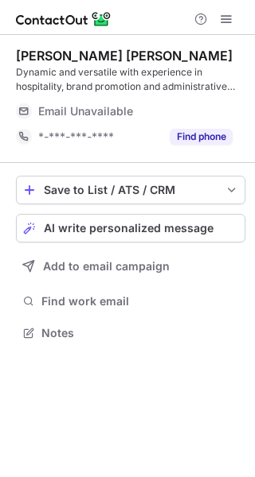
scroll to position [322, 255]
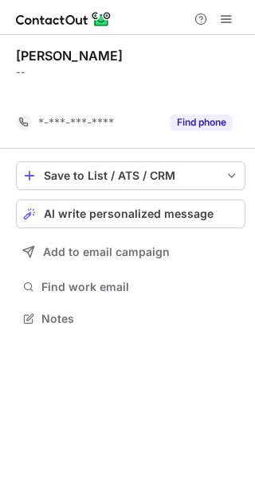
scroll to position [282, 255]
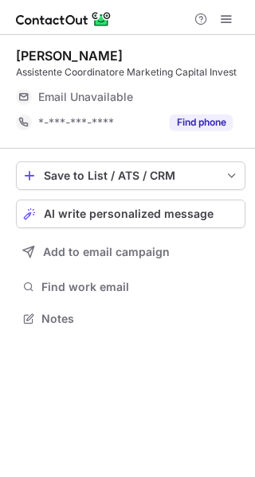
scroll to position [308, 255]
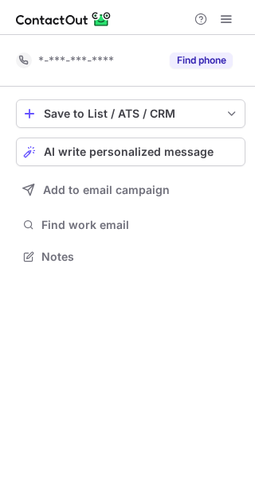
scroll to position [246, 255]
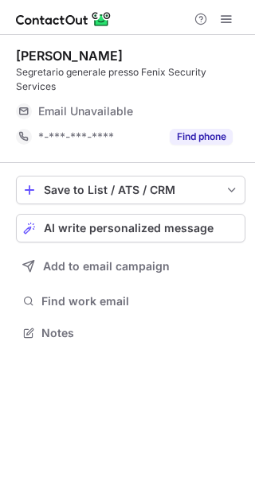
scroll to position [322, 255]
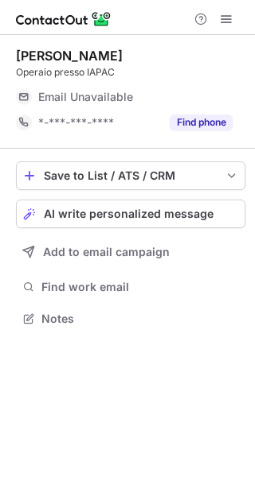
scroll to position [308, 255]
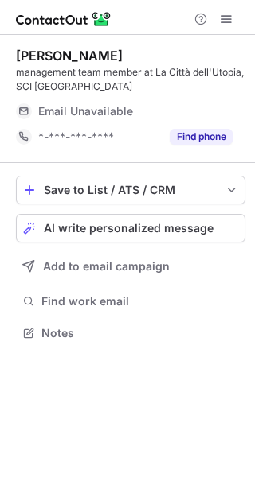
scroll to position [322, 255]
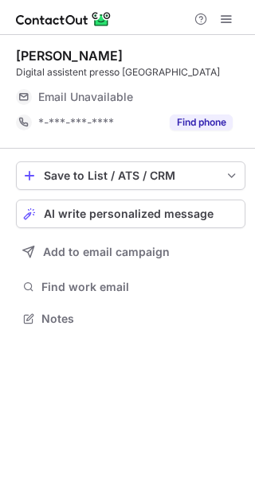
scroll to position [8, 8]
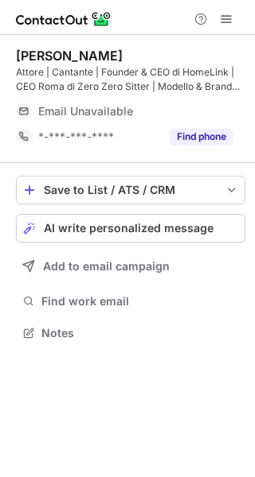
scroll to position [322, 255]
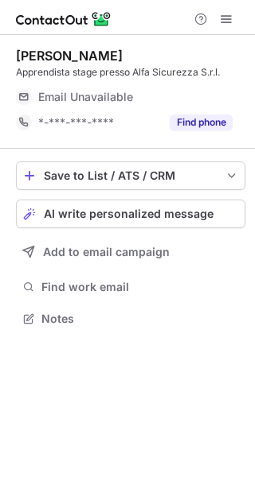
scroll to position [308, 255]
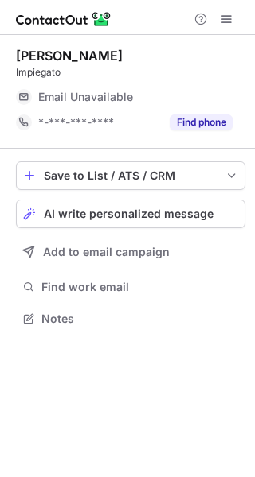
scroll to position [308, 255]
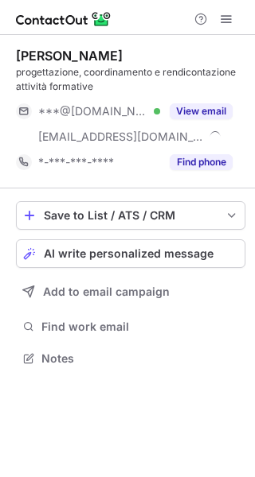
scroll to position [348, 255]
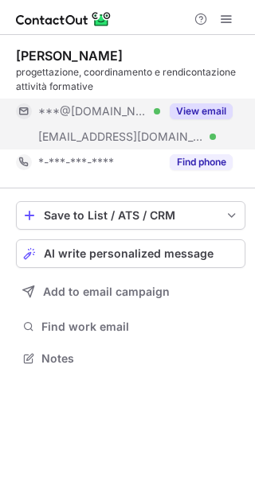
click at [212, 109] on button "View email" at bounding box center [200, 111] width 63 height 16
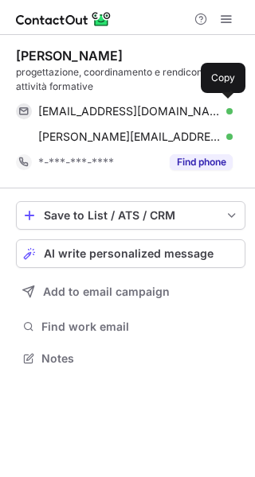
click at [212, 109] on div "dfrediani@yahoo.it Verified" at bounding box center [135, 111] width 194 height 14
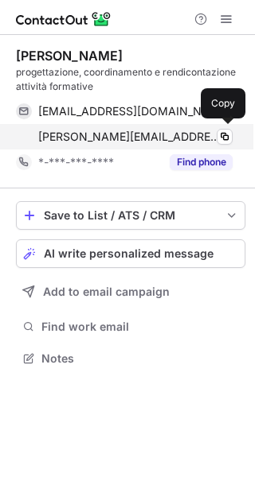
click at [111, 137] on span "daniele.frediani@talentform.it" at bounding box center [129, 137] width 182 height 14
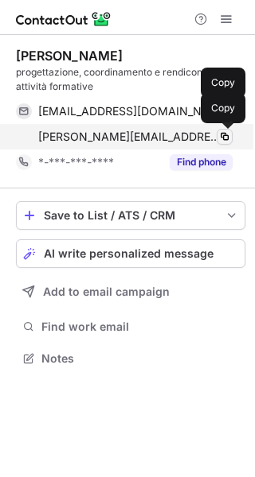
click at [222, 129] on button at bounding box center [224, 137] width 16 height 16
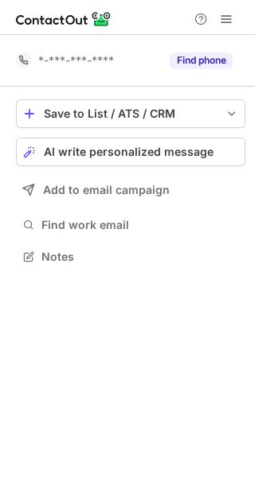
scroll to position [246, 255]
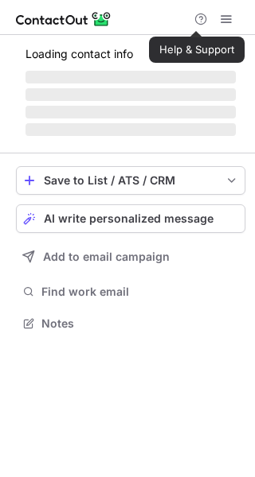
scroll to position [271, 255]
